Goal: Information Seeking & Learning: Learn about a topic

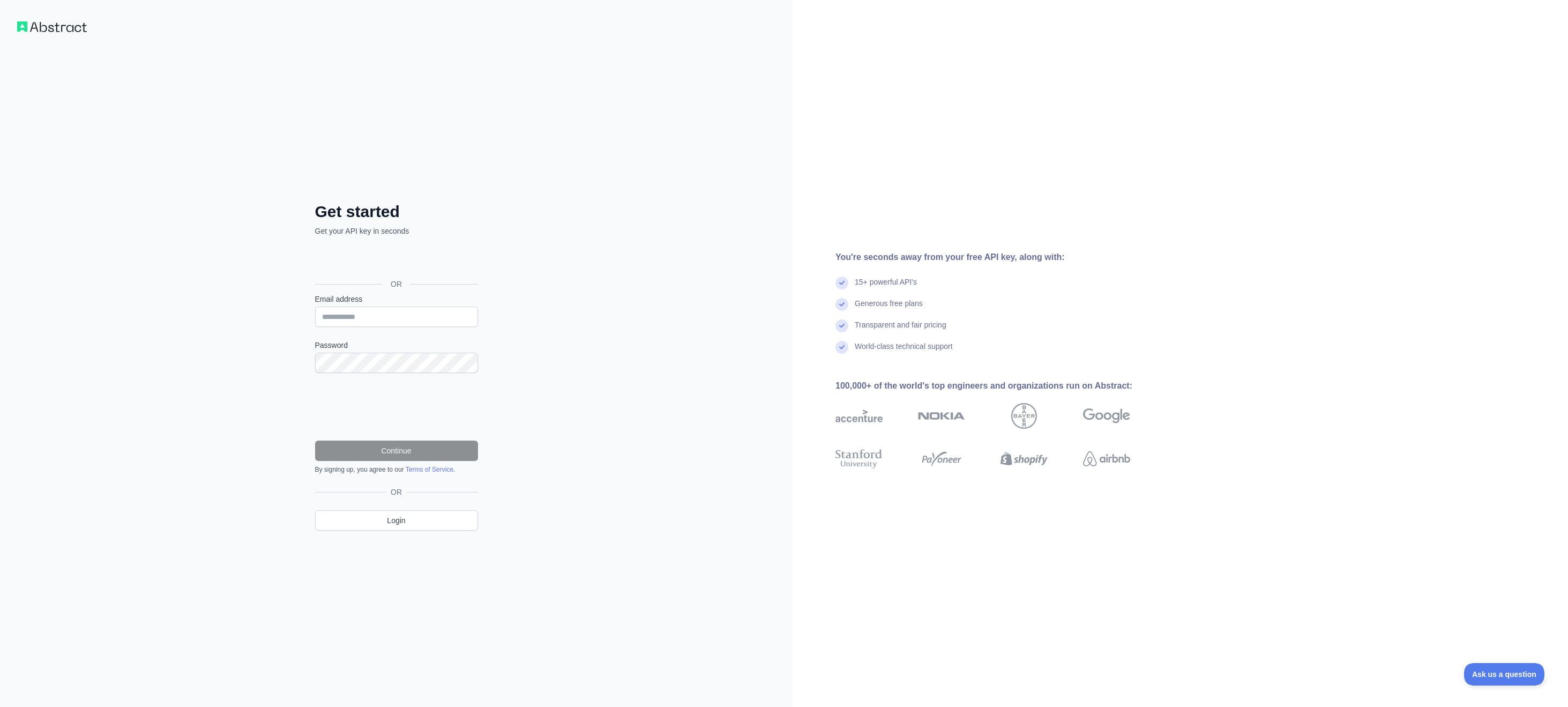
click at [399, 266] on div "Mag-sign in gamit ang Google. Magbubukas sa bagong tab" at bounding box center [395, 260] width 161 height 24
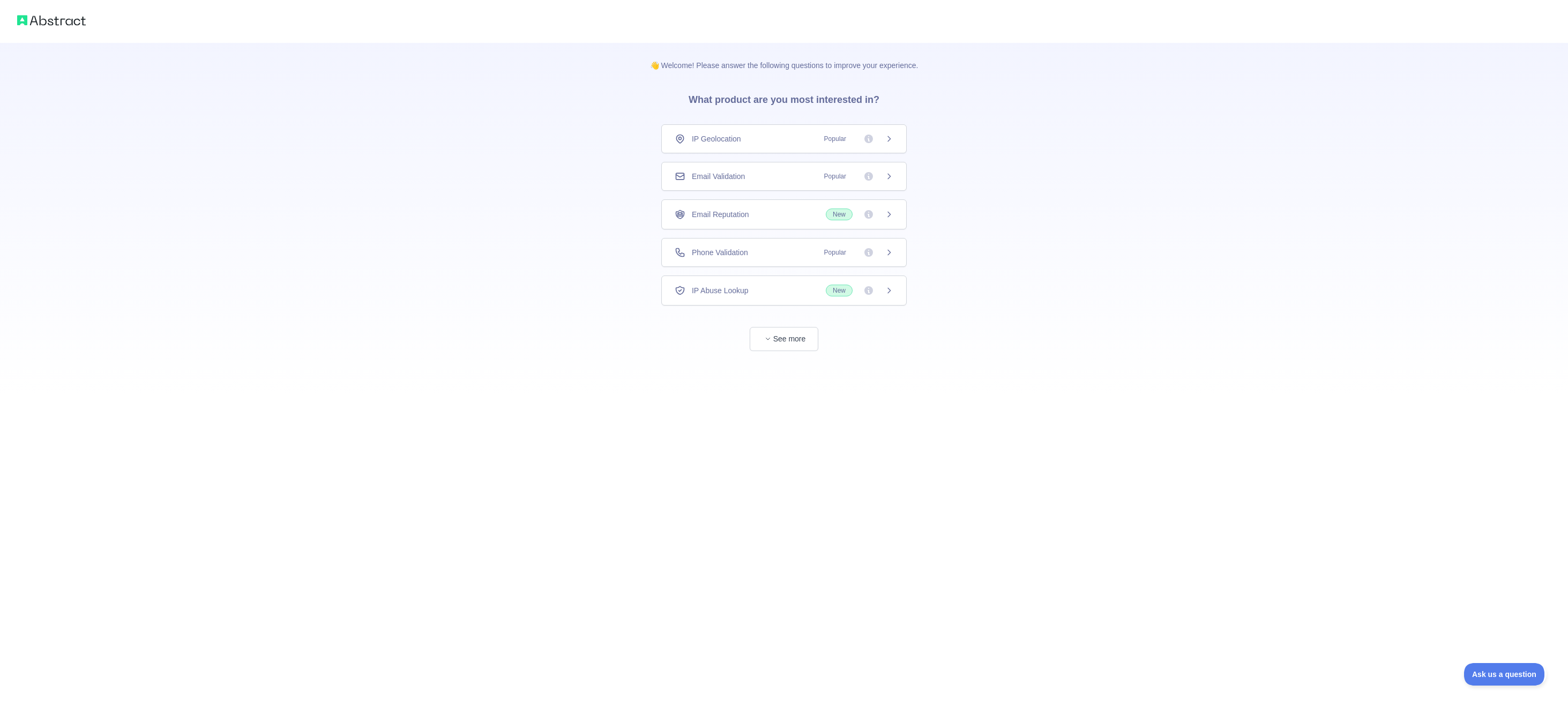
click at [778, 178] on div "Email Validation Popular" at bounding box center [783, 176] width 218 height 11
click at [785, 333] on button "See more" at bounding box center [784, 339] width 68 height 24
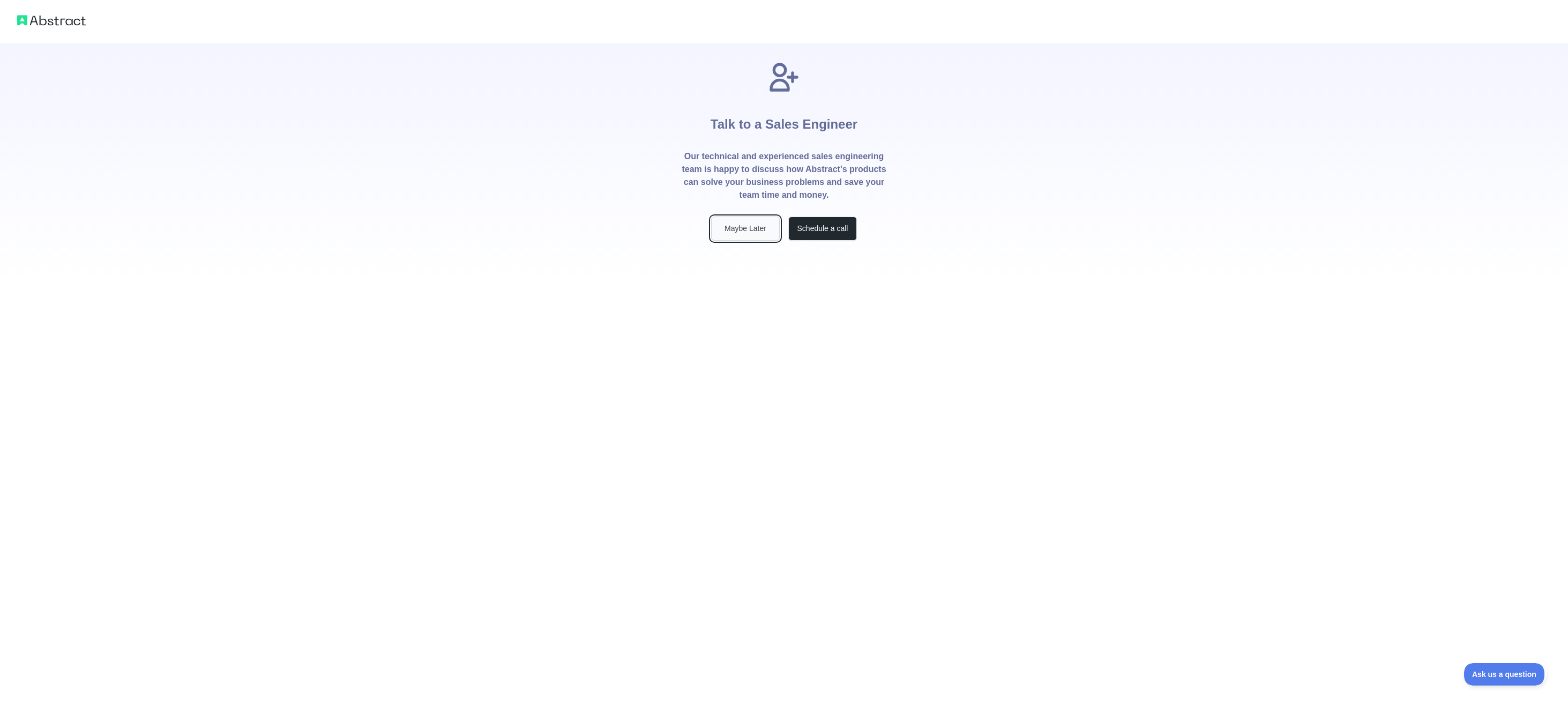
click at [739, 235] on button "Maybe Later" at bounding box center [745, 228] width 68 height 24
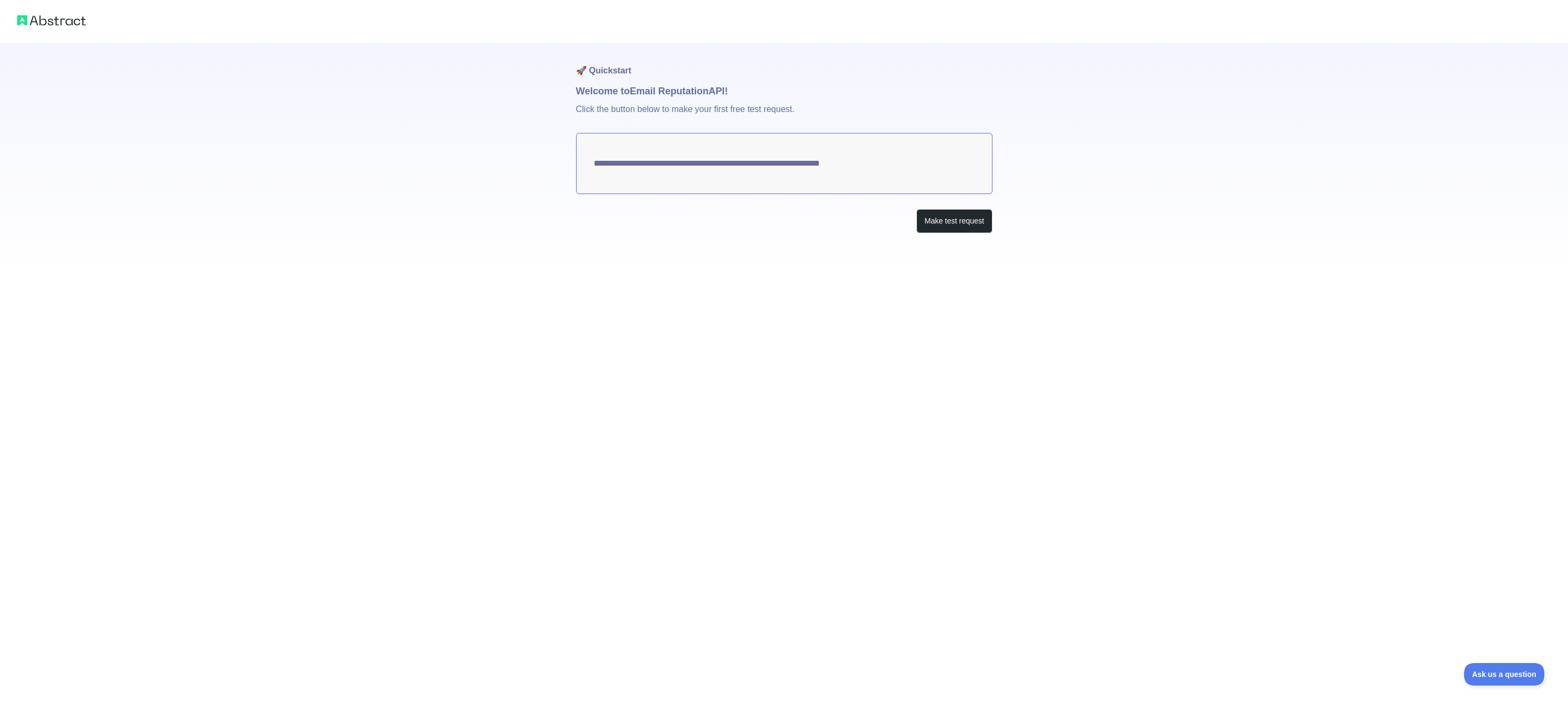
click at [762, 167] on textarea "**********" at bounding box center [784, 164] width 416 height 61
click at [965, 222] on button "Make test request" at bounding box center [954, 221] width 75 height 24
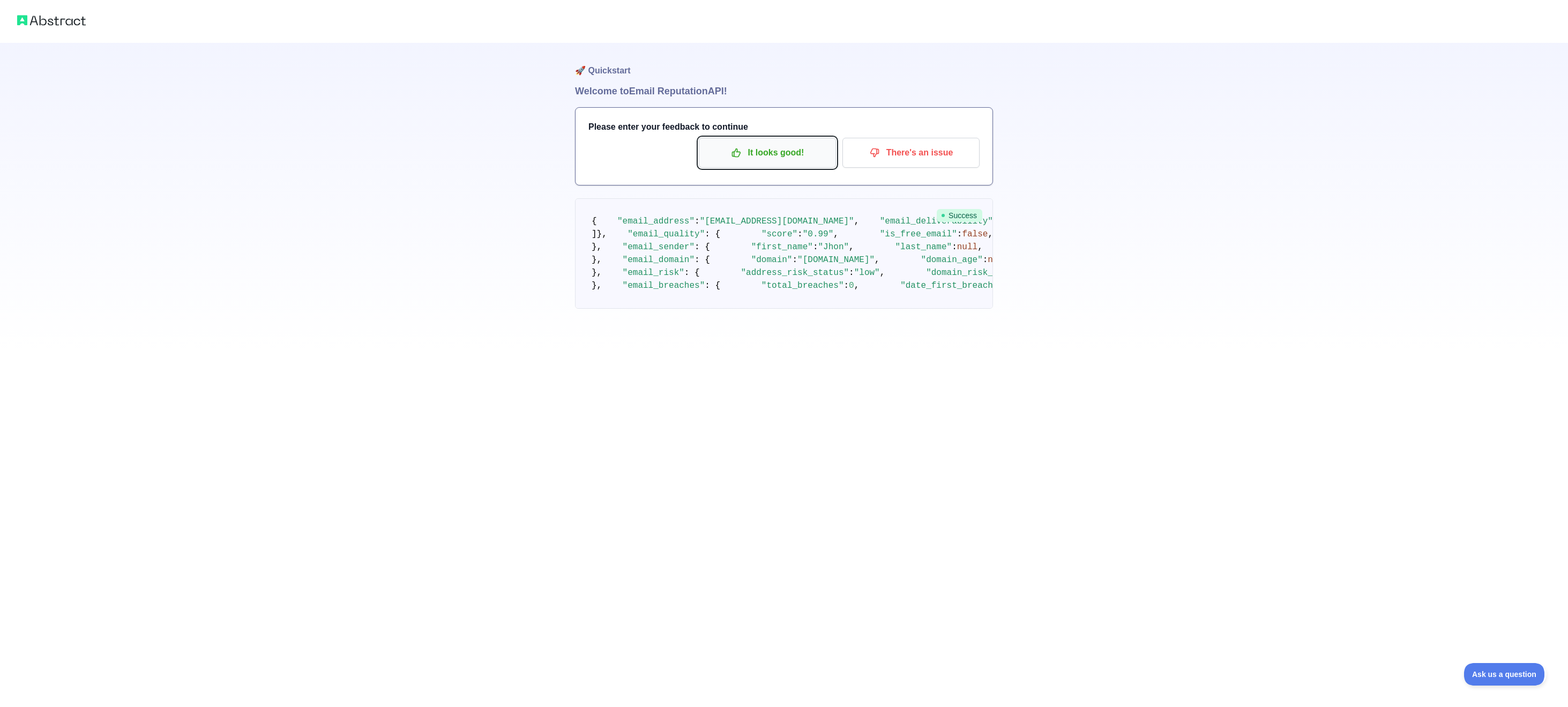
click at [787, 141] on button "It looks good!" at bounding box center [767, 152] width 138 height 30
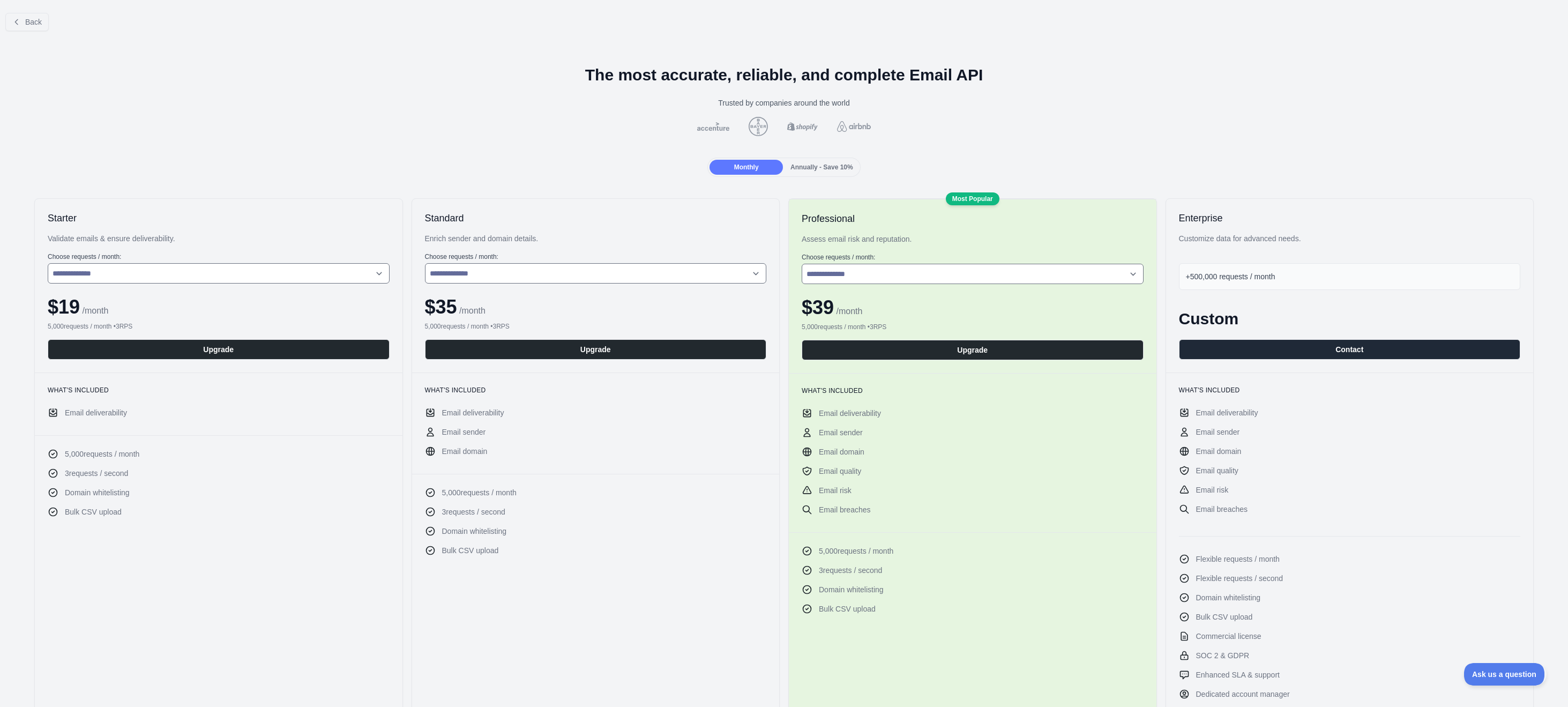
click at [767, 124] on img at bounding box center [758, 126] width 24 height 19
click at [848, 72] on h1 "The most accurate, reliable, and complete Email API" at bounding box center [784, 75] width 1551 height 19
click at [807, 168] on span "Annually - Save 10%" at bounding box center [821, 167] width 63 height 7
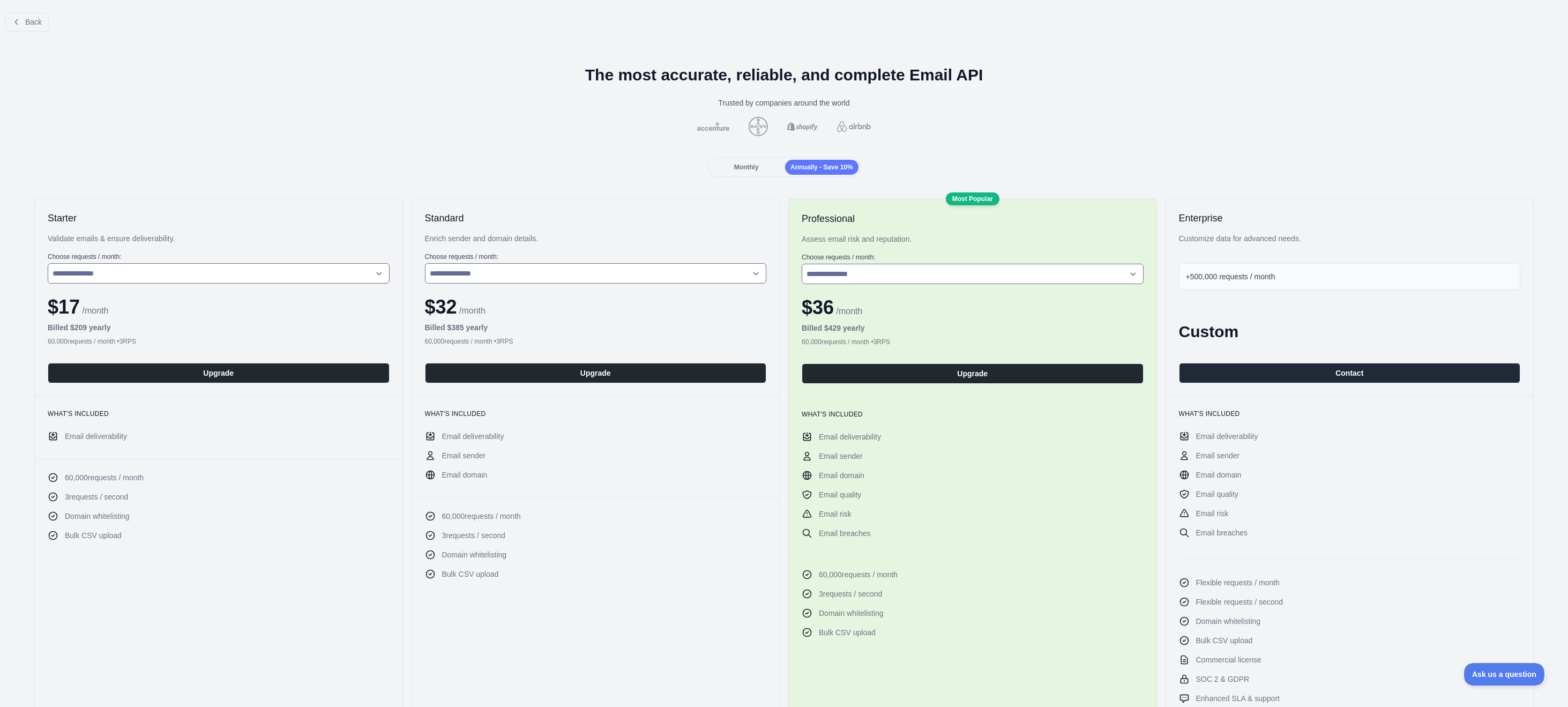
click at [748, 172] on div "Monthly" at bounding box center [746, 167] width 73 height 15
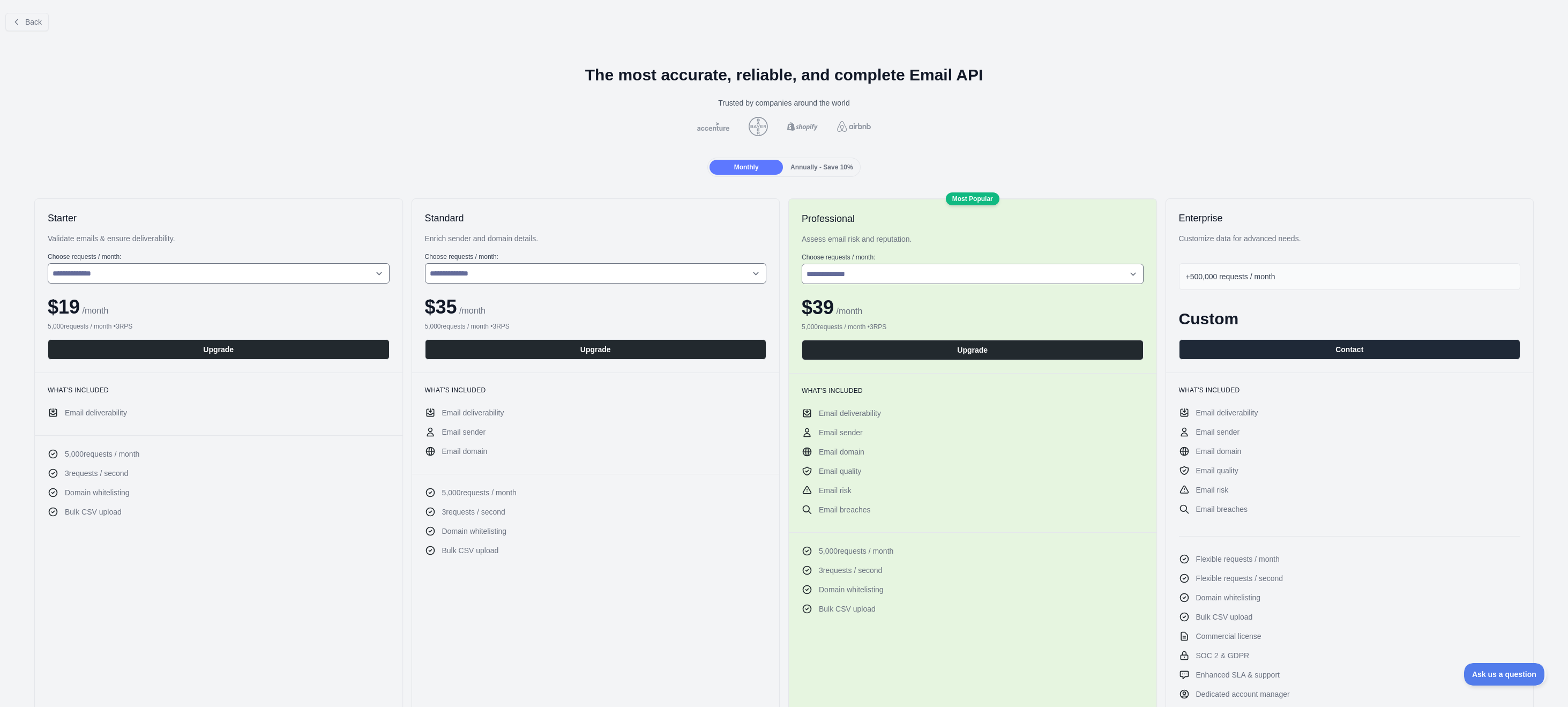
click at [1075, 134] on div at bounding box center [784, 126] width 1551 height 19
click at [29, 26] on span "Back" at bounding box center [33, 22] width 17 height 9
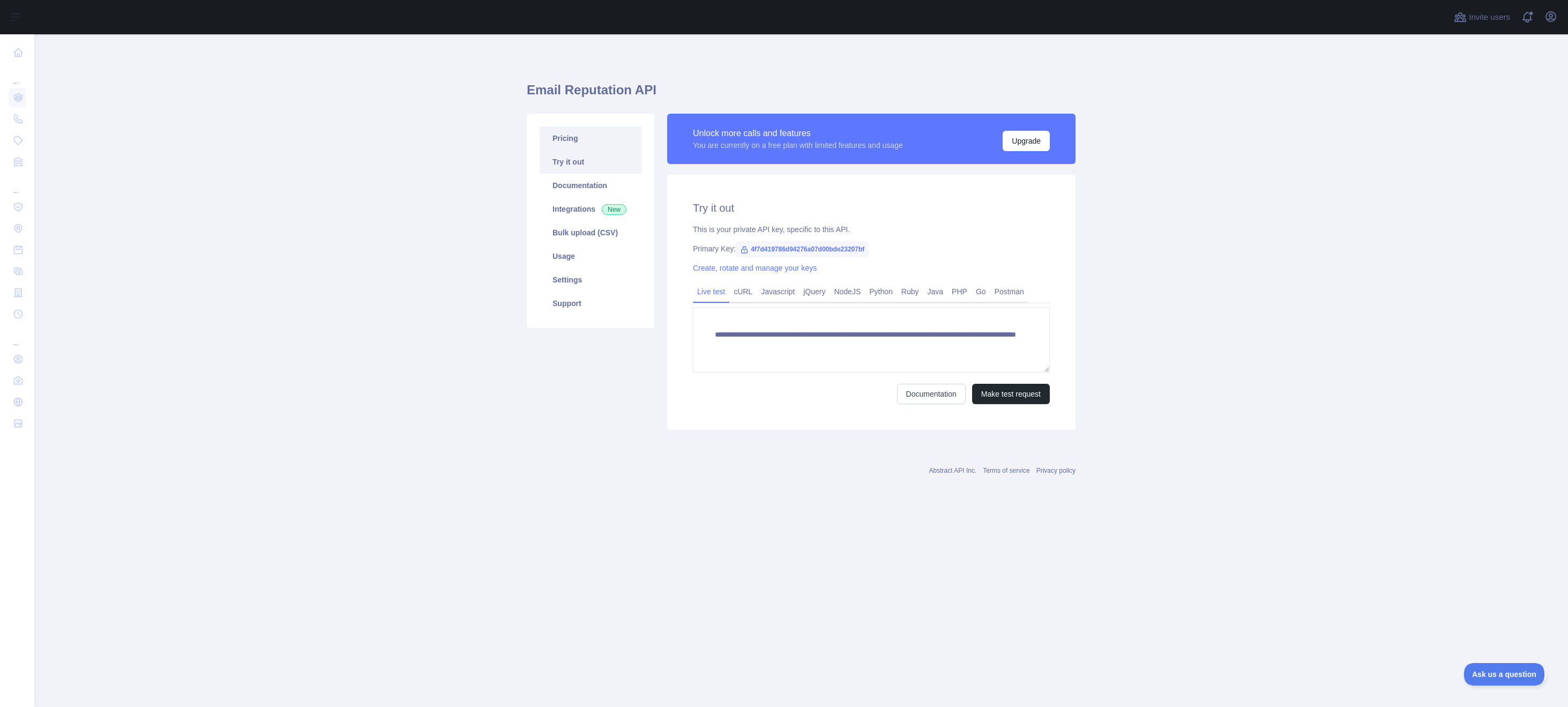
click at [584, 134] on link "Pricing" at bounding box center [590, 138] width 102 height 24
